Goal: Find specific page/section: Find specific page/section

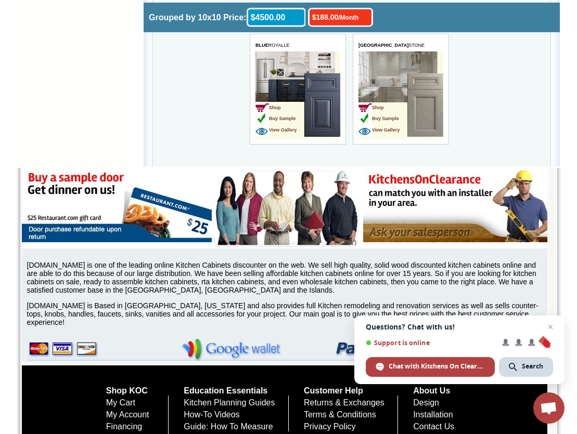
scroll to position [3566, 0]
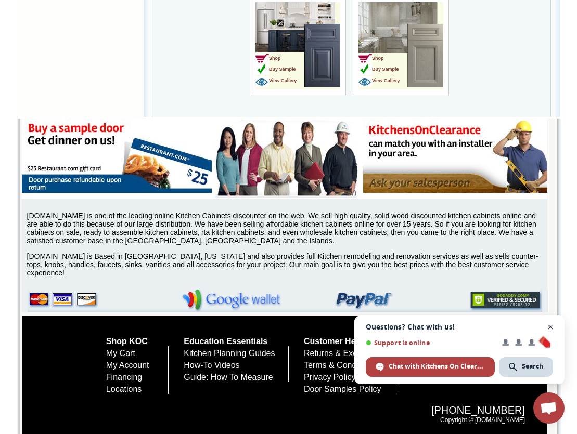
click at [551, 327] on span "Close chat" at bounding box center [550, 327] width 13 height 13
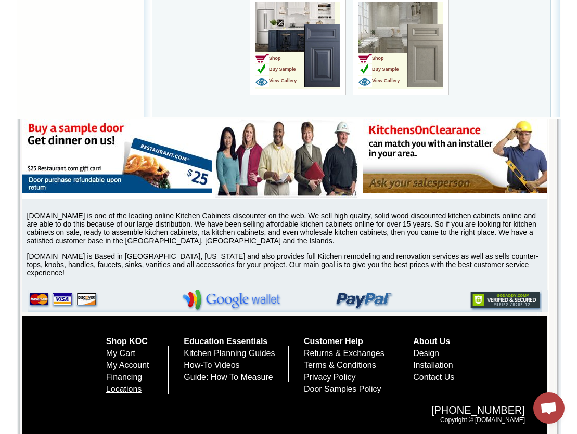
click at [123, 388] on link "Locations" at bounding box center [124, 389] width 36 height 9
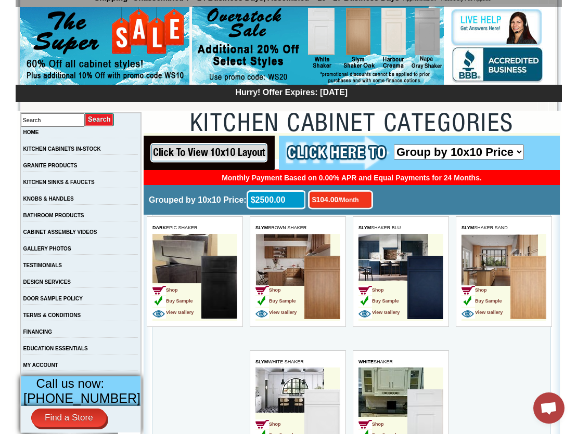
scroll to position [88, 0]
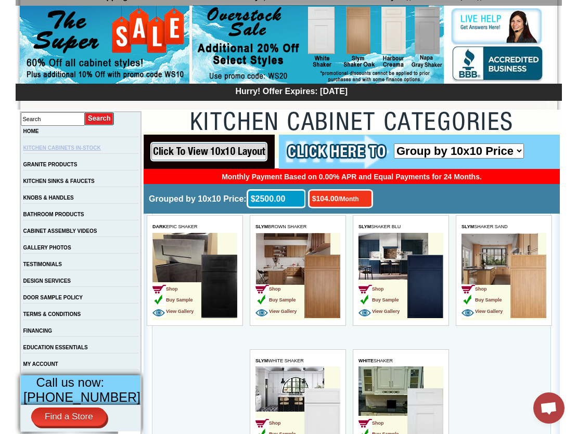
click at [89, 150] on link "KITCHEN CABINETS IN-STOCK" at bounding box center [61, 148] width 77 height 6
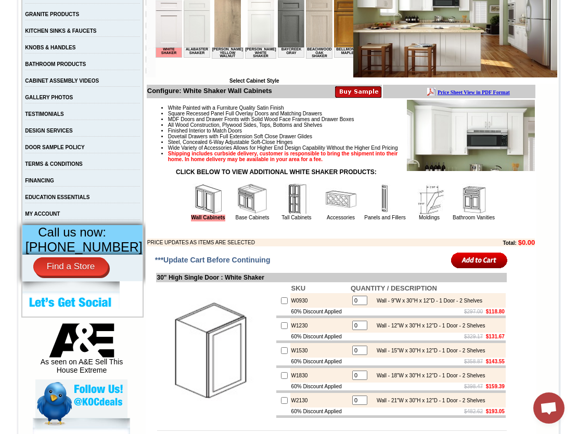
scroll to position [241, 0]
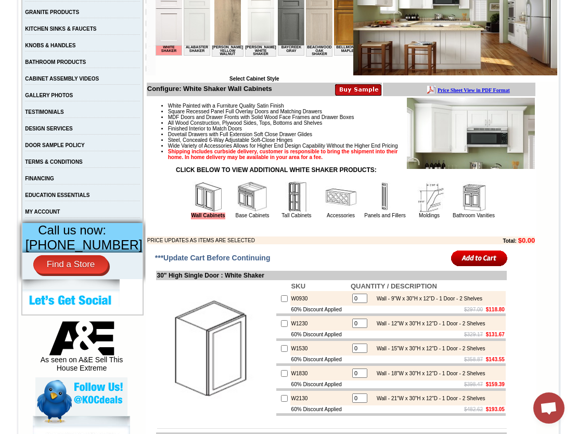
click at [239, 207] on img at bounding box center [252, 197] width 31 height 31
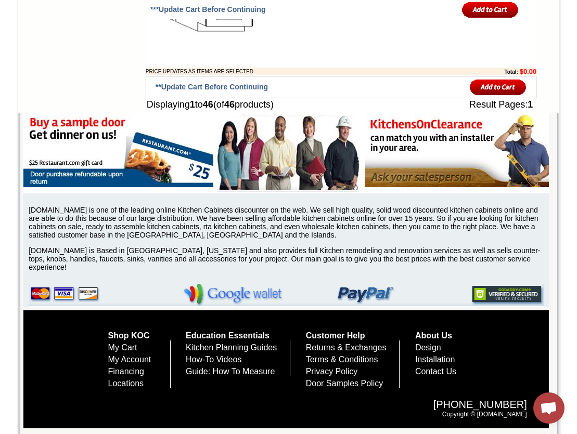
scroll to position [2996, 0]
